Goal: Check status: Check status

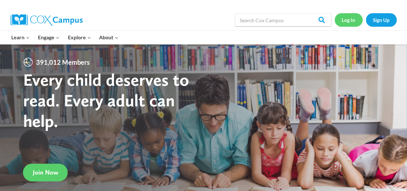
click at [349, 18] on link "Log In" at bounding box center [348, 19] width 28 height 13
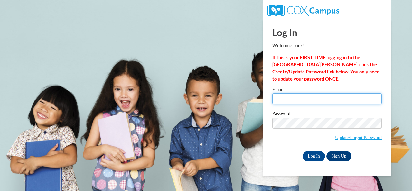
click at [309, 100] on input "Email" at bounding box center [326, 98] width 109 height 11
type input "lusano.jessica.t@muscogee.k12.ga.us"
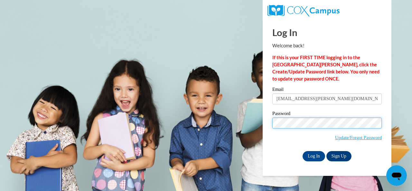
click at [302, 151] on input "Log In" at bounding box center [313, 156] width 23 height 10
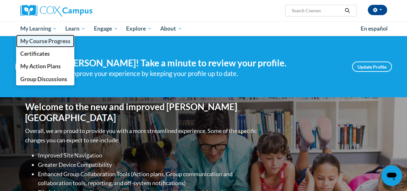
click at [34, 43] on span "My Course Progress" at bounding box center [45, 41] width 50 height 7
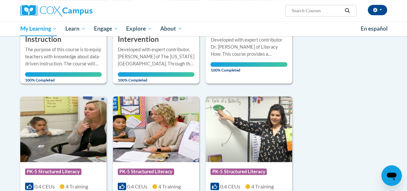
scroll to position [165, 0]
